Goal: Task Accomplishment & Management: Complete application form

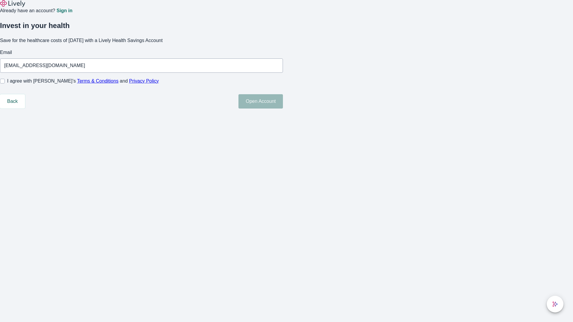
click at [5, 84] on input "I agree with Lively’s Terms & Conditions and Privacy Policy" at bounding box center [2, 81] width 5 height 5
checkbox input "true"
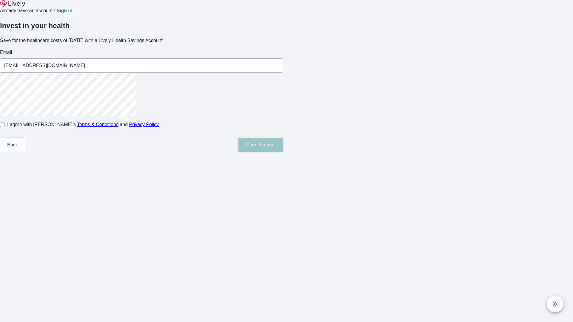
click at [283, 152] on button "Open Account" at bounding box center [260, 145] width 44 height 14
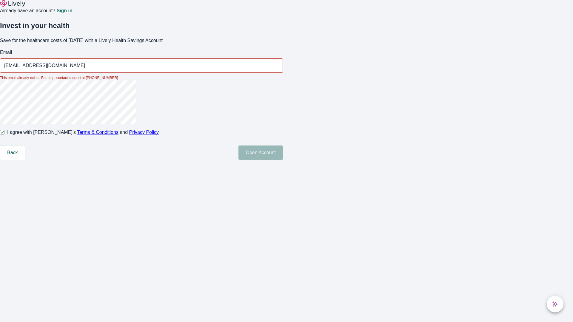
type input "[EMAIL_ADDRESS][DOMAIN_NAME]"
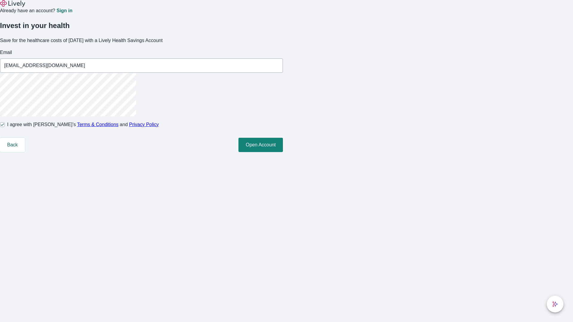
click at [5, 127] on input "I agree with Lively’s Terms & Conditions and Privacy Policy" at bounding box center [2, 124] width 5 height 5
checkbox input "false"
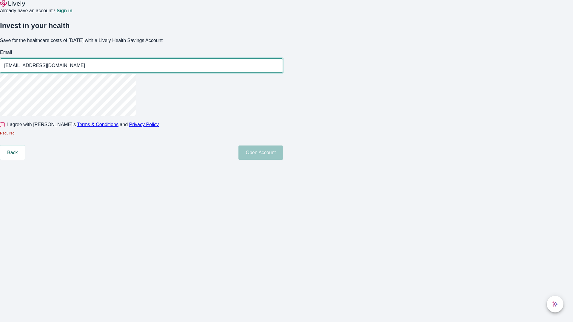
type input "[EMAIL_ADDRESS][DOMAIN_NAME]"
click at [5, 127] on input "I agree with Lively’s Terms & Conditions and Privacy Policy" at bounding box center [2, 124] width 5 height 5
checkbox input "true"
click at [283, 160] on button "Open Account" at bounding box center [260, 153] width 44 height 14
